Goal: Find specific page/section: Find specific page/section

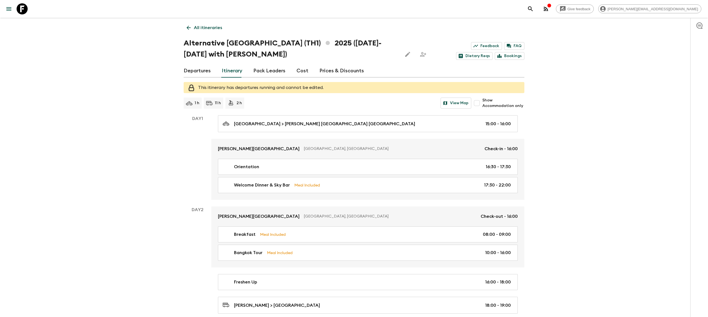
scroll to position [741, 0]
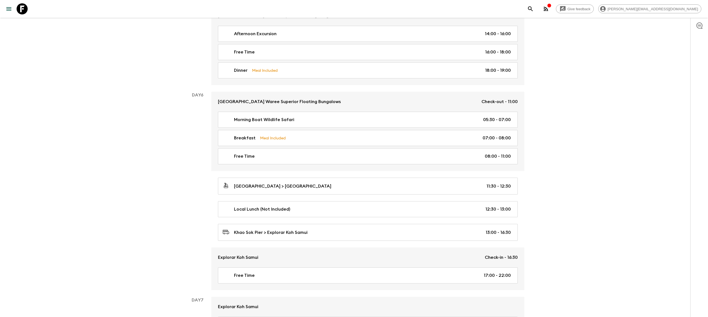
click at [24, 7] on icon at bounding box center [22, 8] width 11 height 11
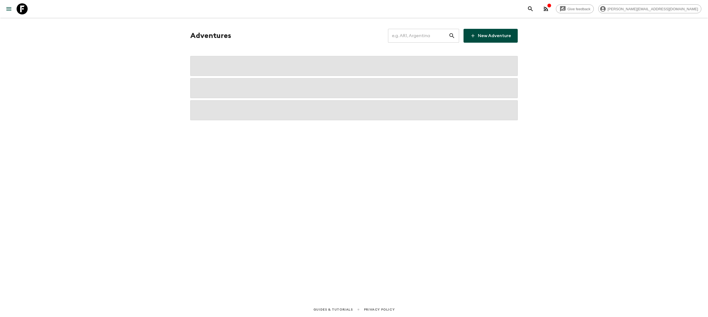
click at [429, 40] on input "text" at bounding box center [418, 35] width 61 height 15
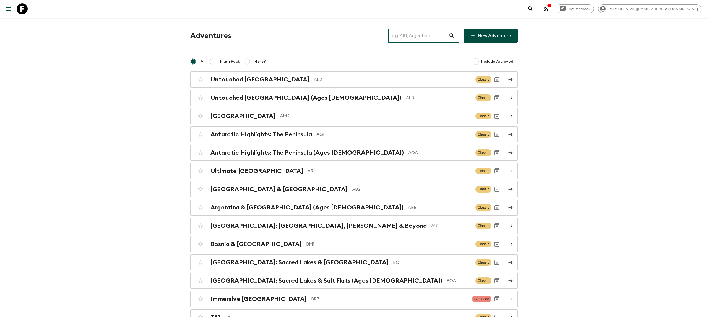
paste input "IT5_[DATE]"
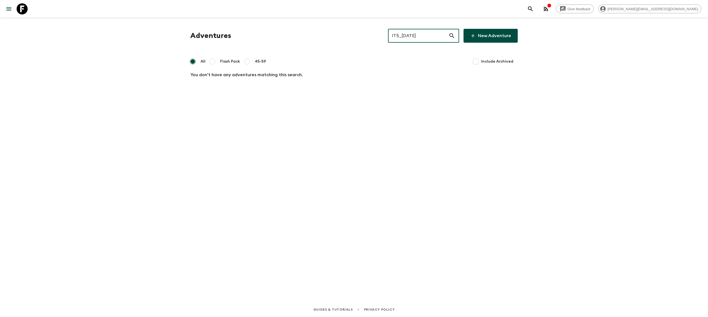
click at [416, 37] on input "IT5_[DATE]" at bounding box center [418, 35] width 61 height 15
type input "it5"
click at [348, 80] on p "IT5" at bounding box center [409, 79] width 123 height 7
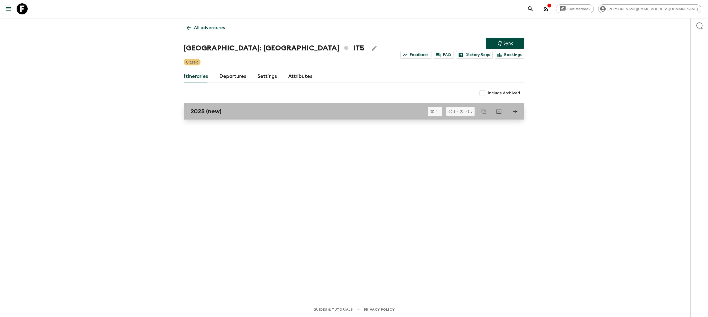
click at [224, 116] on link "2025 (new)" at bounding box center [354, 111] width 341 height 17
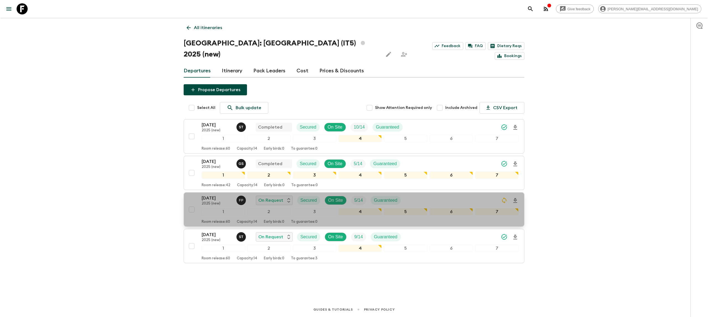
click at [207, 195] on p "[DATE]" at bounding box center [217, 198] width 30 height 7
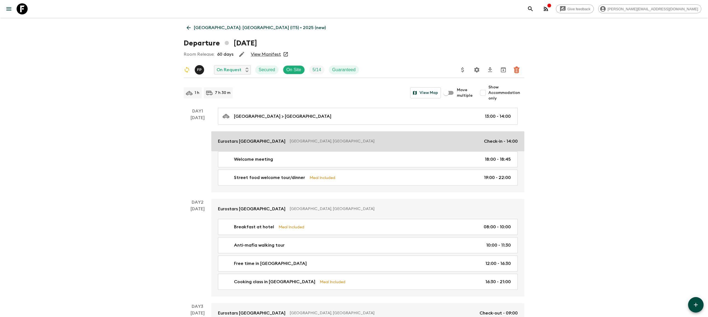
click at [299, 145] on link "Eurostars [GEOGRAPHIC_DATA] [GEOGRAPHIC_DATA], [GEOGRAPHIC_DATA] Check-in - 14:…" at bounding box center [367, 141] width 313 height 20
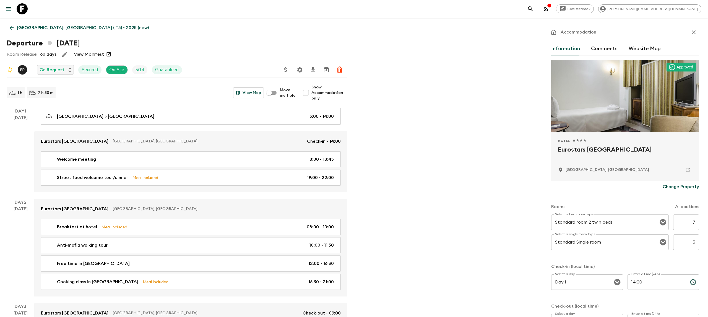
click at [588, 152] on h2 "Eurostars [GEOGRAPHIC_DATA]" at bounding box center [625, 154] width 135 height 18
copy div "Eurostars [GEOGRAPHIC_DATA]"
